Goal: Transaction & Acquisition: Purchase product/service

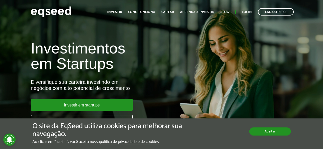
click at [272, 132] on button "Aceitar" at bounding box center [270, 132] width 42 height 8
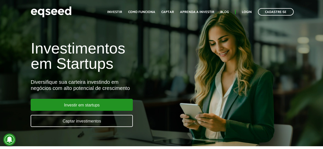
drag, startPoint x: 162, startPoint y: 32, endPoint x: 178, endPoint y: 32, distance: 16.3
click at [163, 33] on div "Investimentos em Startups Diversifique sua carteira investindo em negócios com …" at bounding box center [107, 81] width 161 height 101
click at [247, 12] on link "Login" at bounding box center [247, 11] width 10 height 3
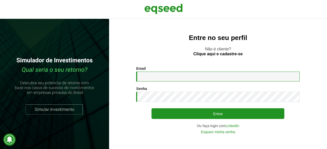
click at [176, 77] on input "Email *" at bounding box center [217, 77] width 163 height 10
type input "**********"
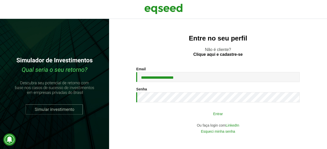
click at [192, 109] on button "Entrar" at bounding box center [217, 114] width 133 height 10
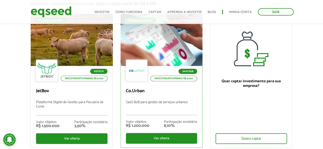
scroll to position [77, 0]
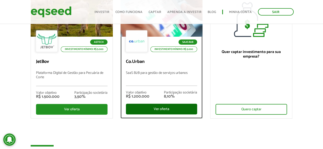
click at [167, 110] on div "Ver oferta" at bounding box center [161, 109] width 71 height 11
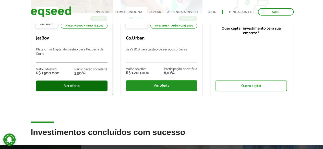
scroll to position [97, 0]
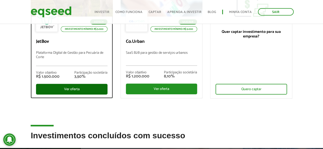
click at [74, 90] on div "Ver oferta" at bounding box center [71, 89] width 71 height 11
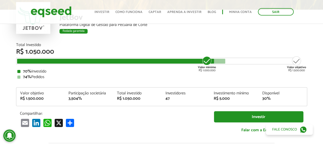
scroll to position [51, 0]
